Goal: Task Accomplishment & Management: Manage account settings

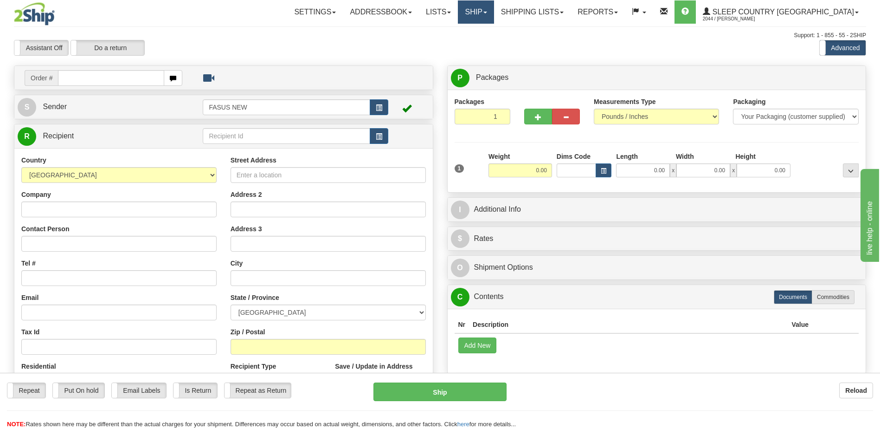
drag, startPoint x: 0, startPoint y: 0, endPoint x: 528, endPoint y: 11, distance: 528.0
click at [494, 11] on link "Ship" at bounding box center [476, 11] width 36 height 23
click at [484, 43] on span "OnHold / Order Queue" at bounding box center [451, 44] width 65 height 7
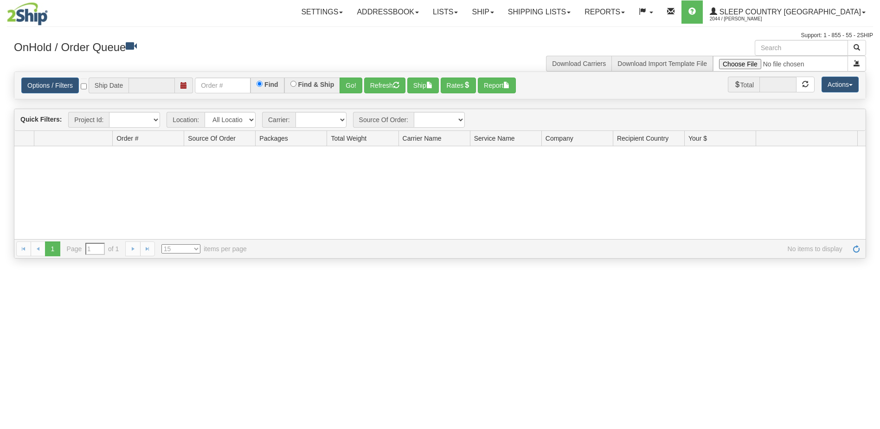
type input "[DATE]"
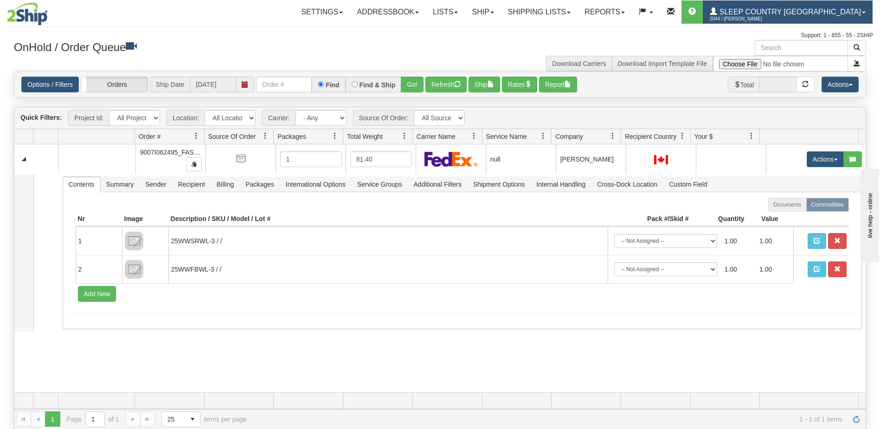
click at [826, 7] on link "Sleep Country [GEOGRAPHIC_DATA] 2044 / [PERSON_NAME]" at bounding box center [788, 11] width 170 height 23
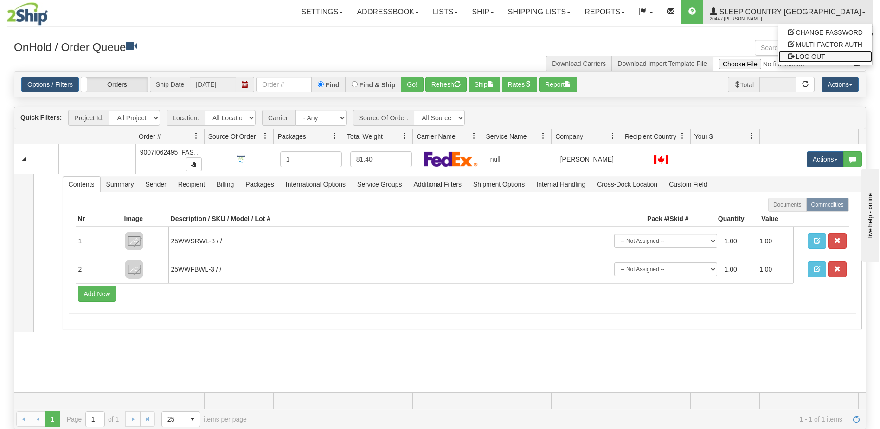
click at [824, 56] on span "LOG OUT" at bounding box center [810, 56] width 29 height 7
